Goal: Transaction & Acquisition: Subscribe to service/newsletter

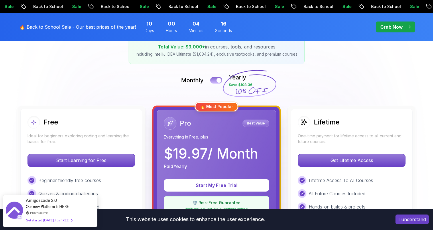
click at [216, 79] on button at bounding box center [216, 80] width 12 height 7
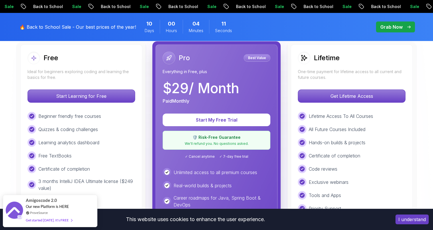
scroll to position [168, 0]
drag, startPoint x: 175, startPoint y: 93, endPoint x: 206, endPoint y: 92, distance: 30.9
click at [206, 92] on p "$ 29 / Month" at bounding box center [201, 88] width 76 height 14
click at [225, 85] on p "$ 29 / Month" at bounding box center [201, 88] width 76 height 14
drag, startPoint x: 241, startPoint y: 85, endPoint x: 161, endPoint y: 85, distance: 80.4
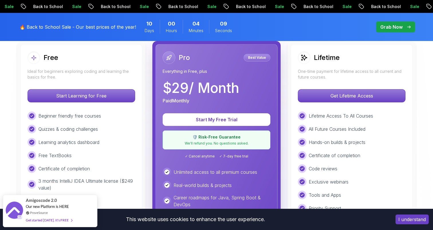
click at [161, 85] on div "Pro Best Value Everything in Free, plus $ 29 / Month Paid Monthly Start My Free…" at bounding box center [216, 175] width 122 height 263
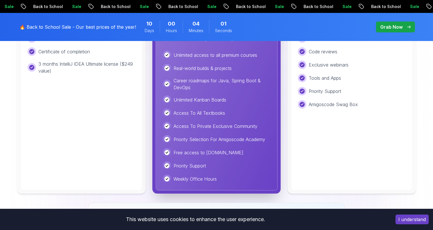
scroll to position [284, 0]
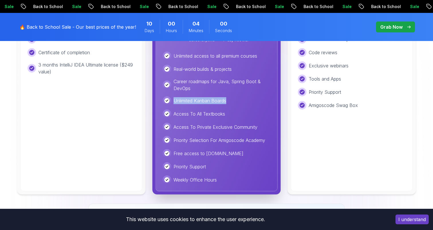
drag, startPoint x: 175, startPoint y: 102, endPoint x: 240, endPoint y: 101, distance: 65.6
click at [240, 101] on div "Unlimited Kanban Boards" at bounding box center [217, 100] width 108 height 9
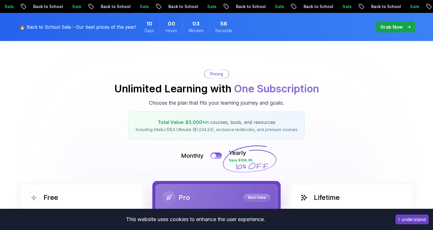
scroll to position [0, 0]
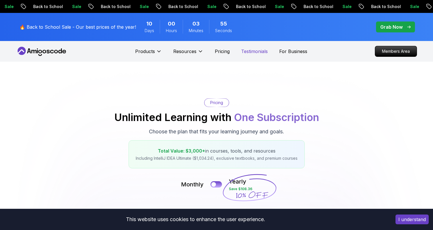
click at [254, 48] on p "Testimonials" at bounding box center [254, 51] width 27 height 7
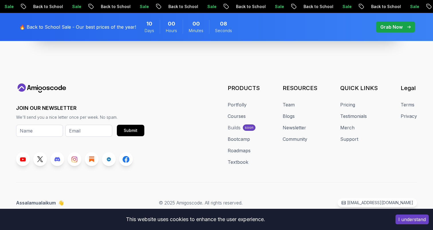
scroll to position [2053, 0]
